Goal: Task Accomplishment & Management: Manage account settings

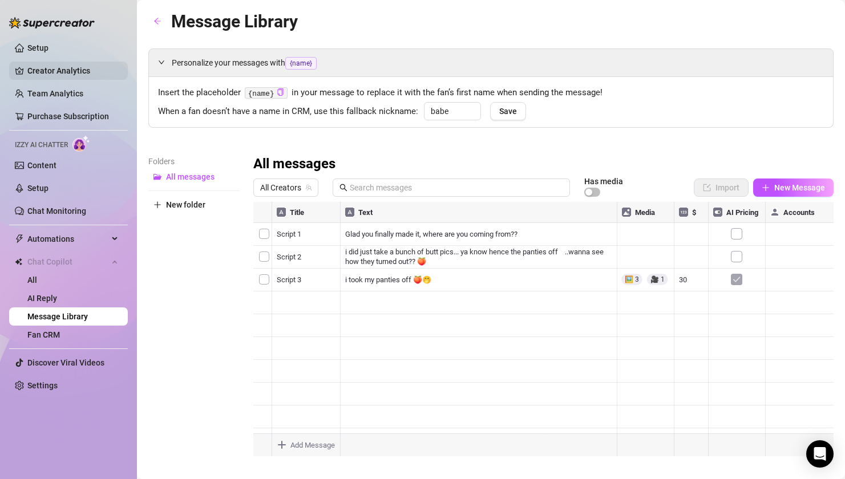
click at [76, 71] on link "Creator Analytics" at bounding box center [72, 71] width 91 height 18
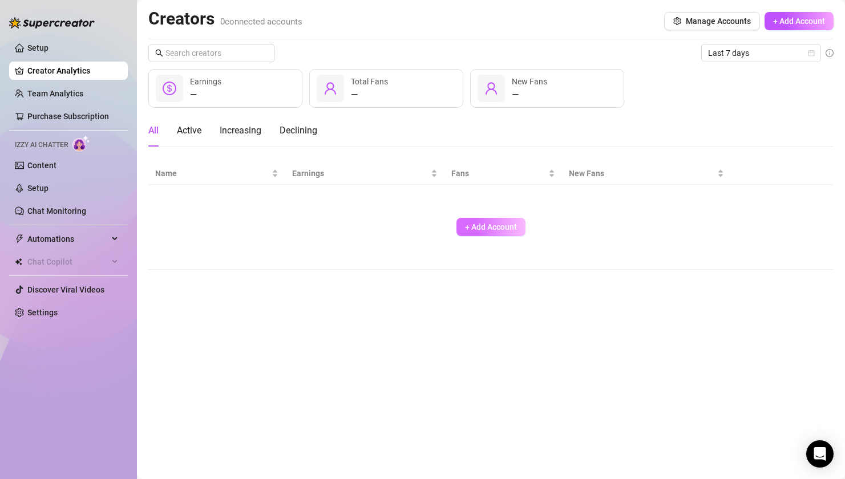
click at [503, 226] on span "+ Add Account" at bounding box center [491, 226] width 52 height 9
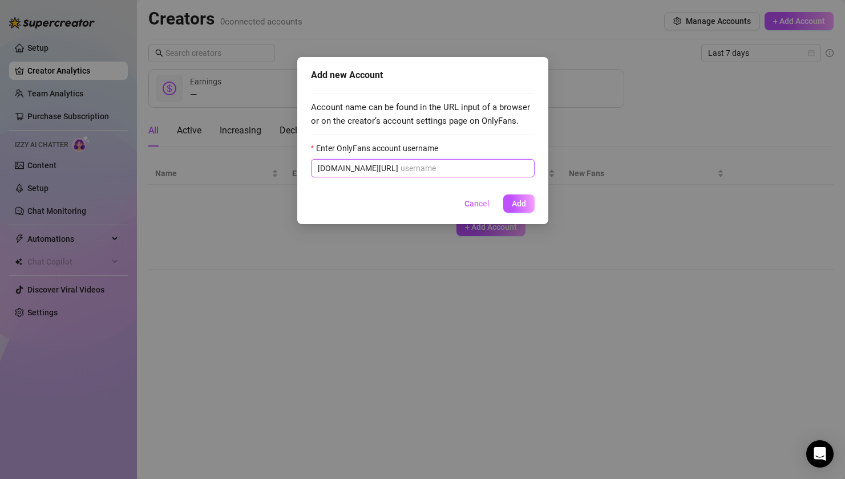
click at [437, 163] on input "Enter OnlyFans account username" at bounding box center [463, 168] width 127 height 13
paste input "legendarymombod"
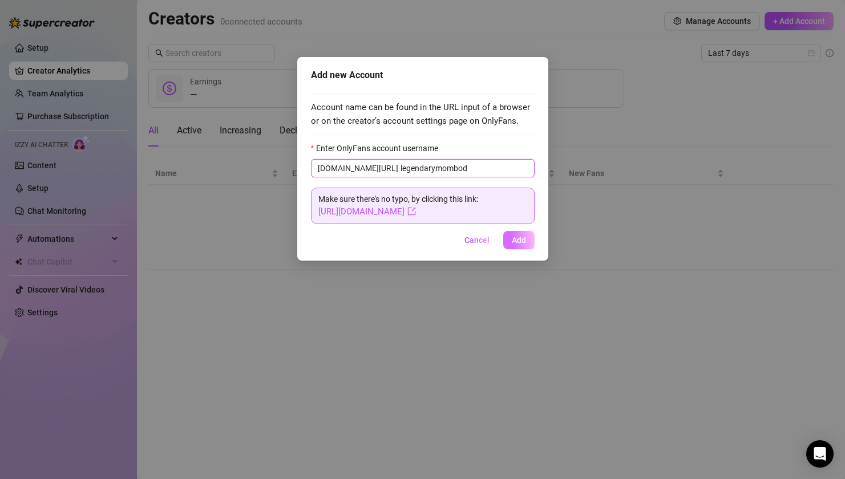
type input "legendarymombod"
click at [518, 240] on span "Add" at bounding box center [519, 240] width 14 height 9
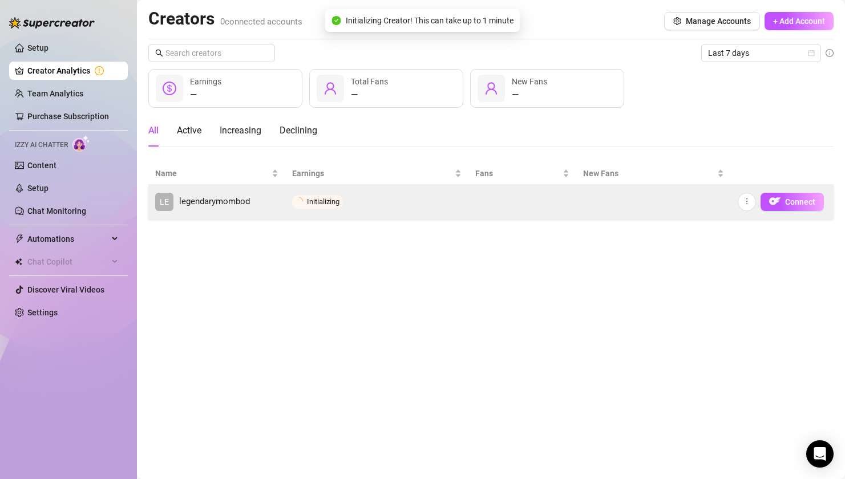
click at [492, 216] on td at bounding box center [522, 202] width 108 height 34
click at [747, 200] on icon "more" at bounding box center [747, 201] width 8 height 8
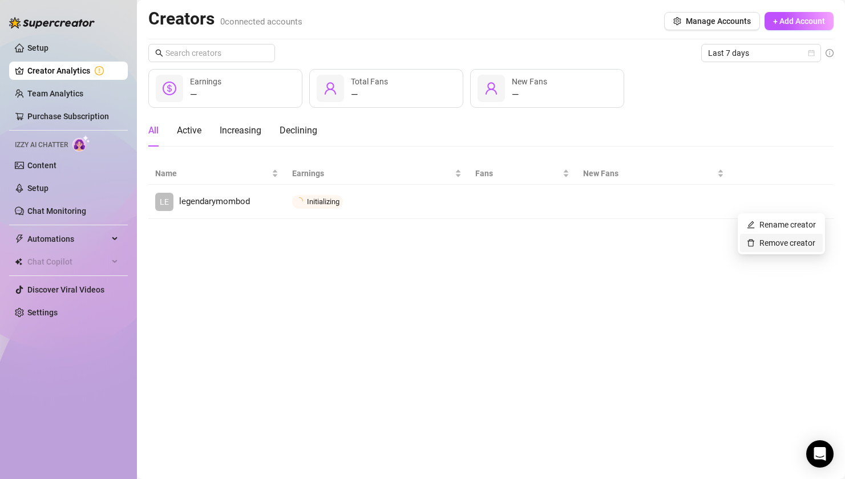
click at [766, 248] on link "Remove creator" at bounding box center [781, 242] width 68 height 9
